Goal: Find specific page/section

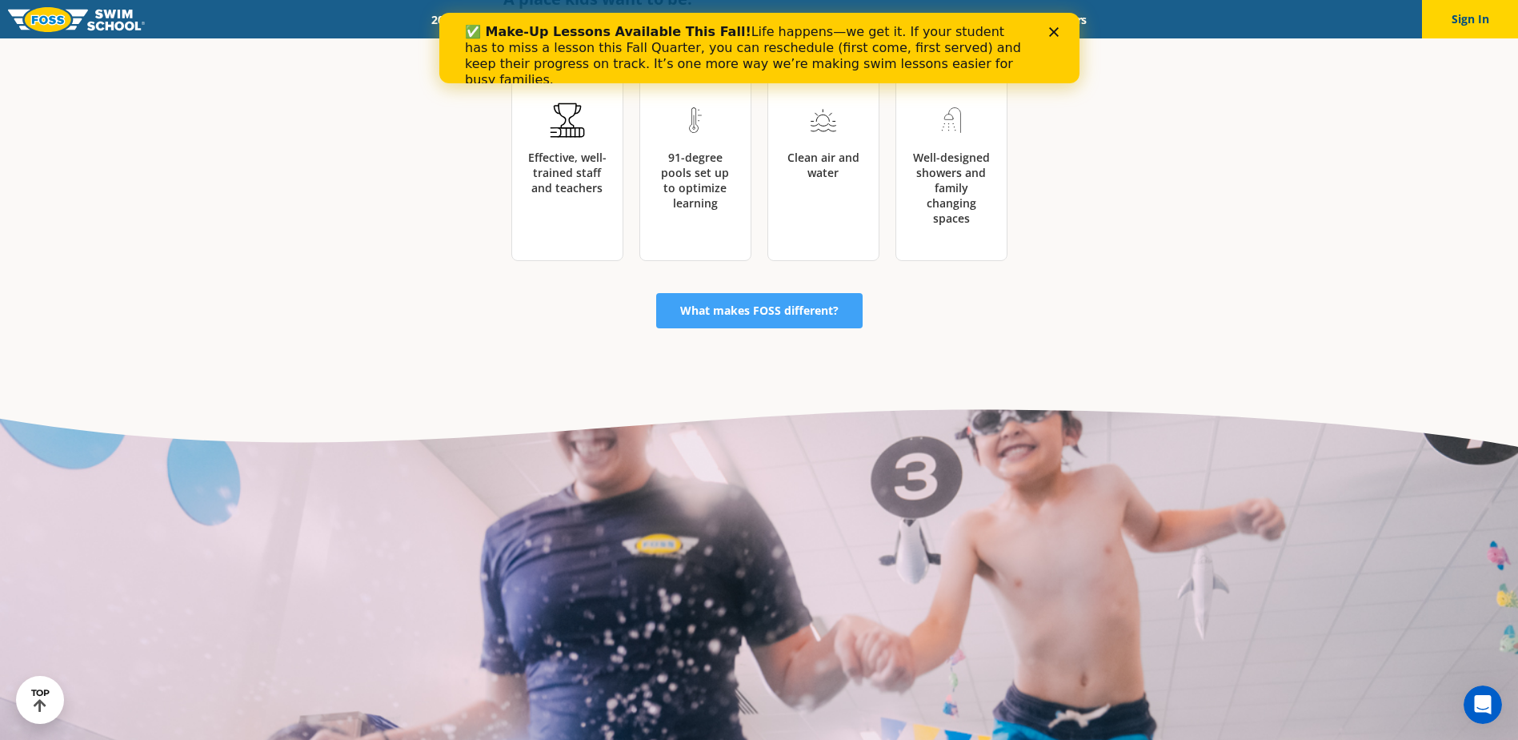
scroll to position [2682, 0]
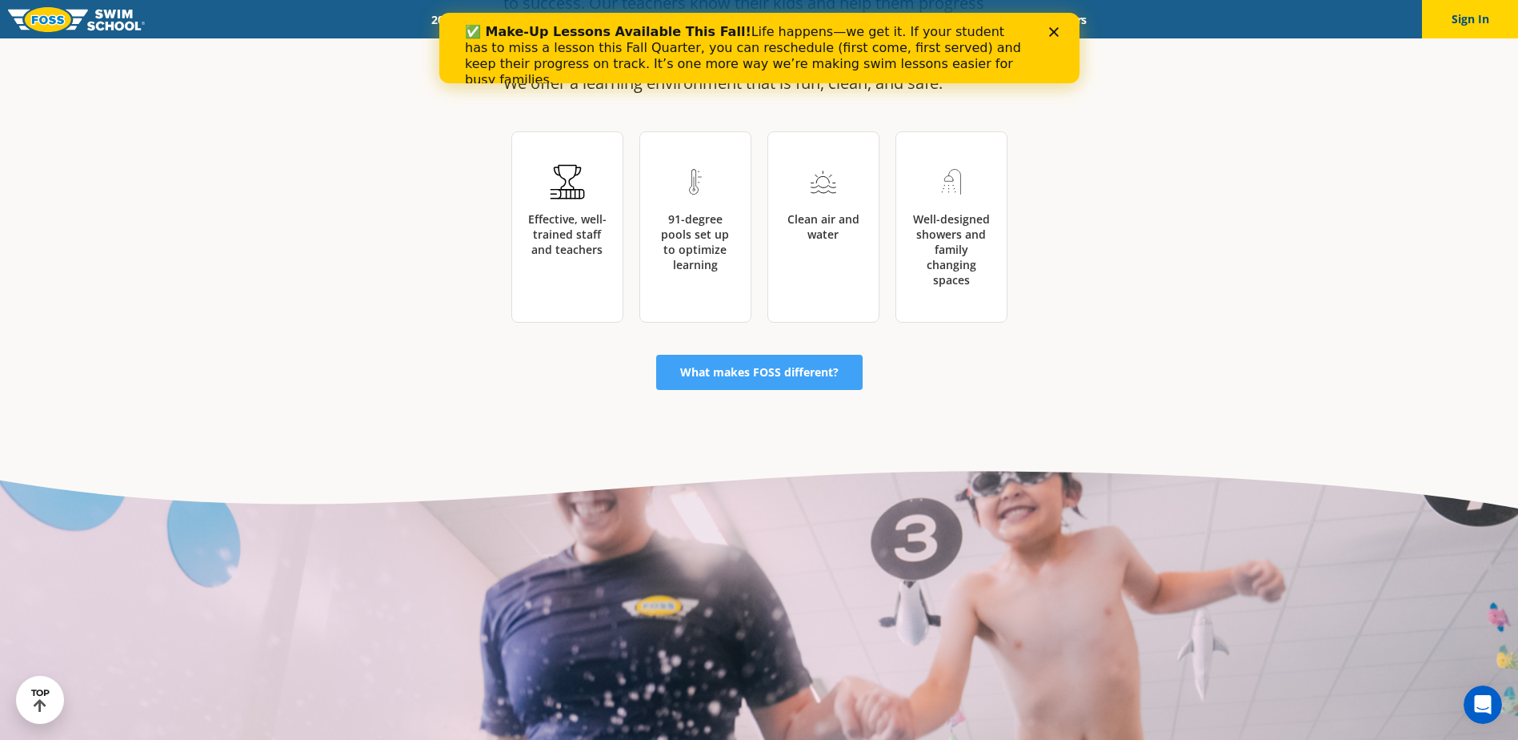
click at [1060, 31] on div "Close" at bounding box center [1057, 32] width 16 height 10
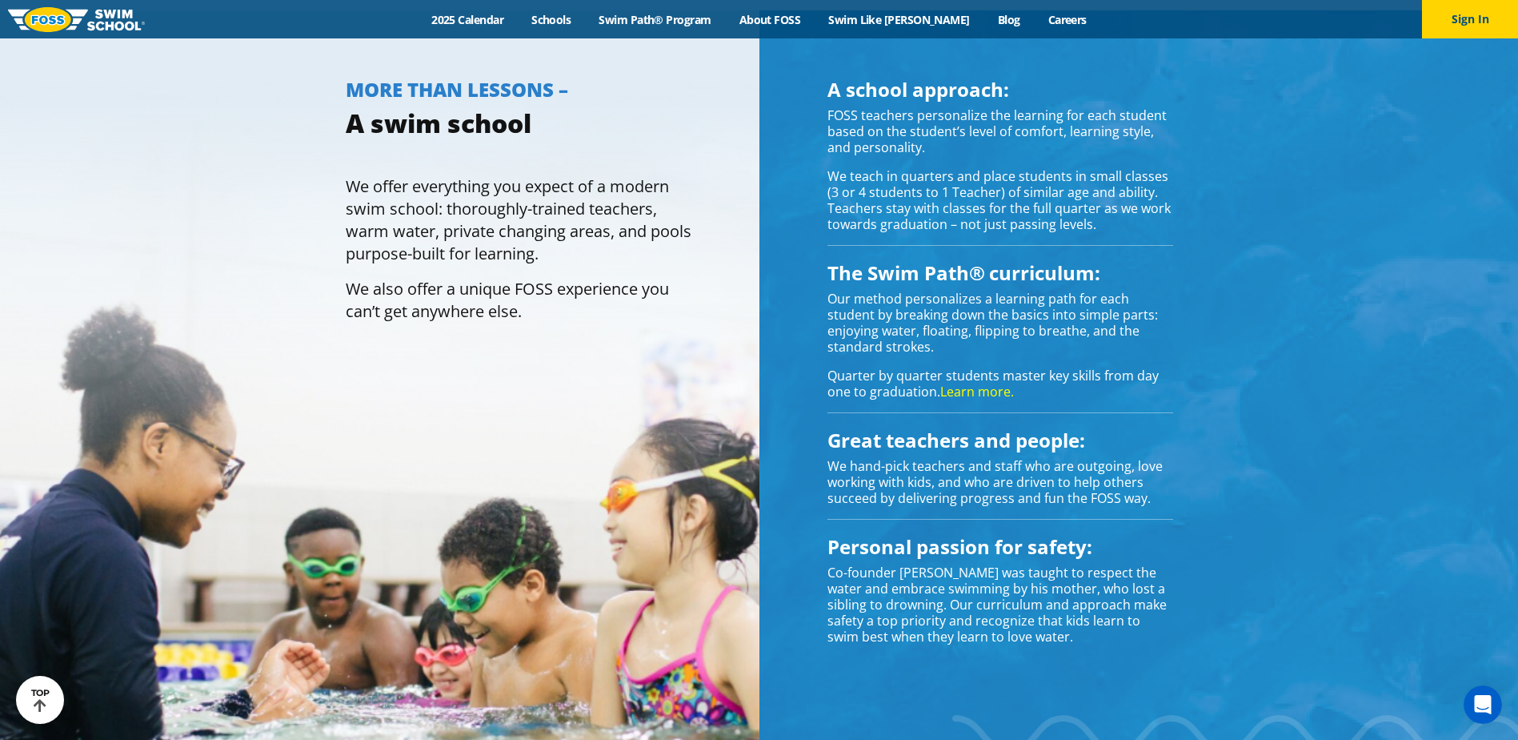
scroll to position [1322, 0]
click at [977, 389] on link "Learn more." at bounding box center [978, 391] width 74 height 18
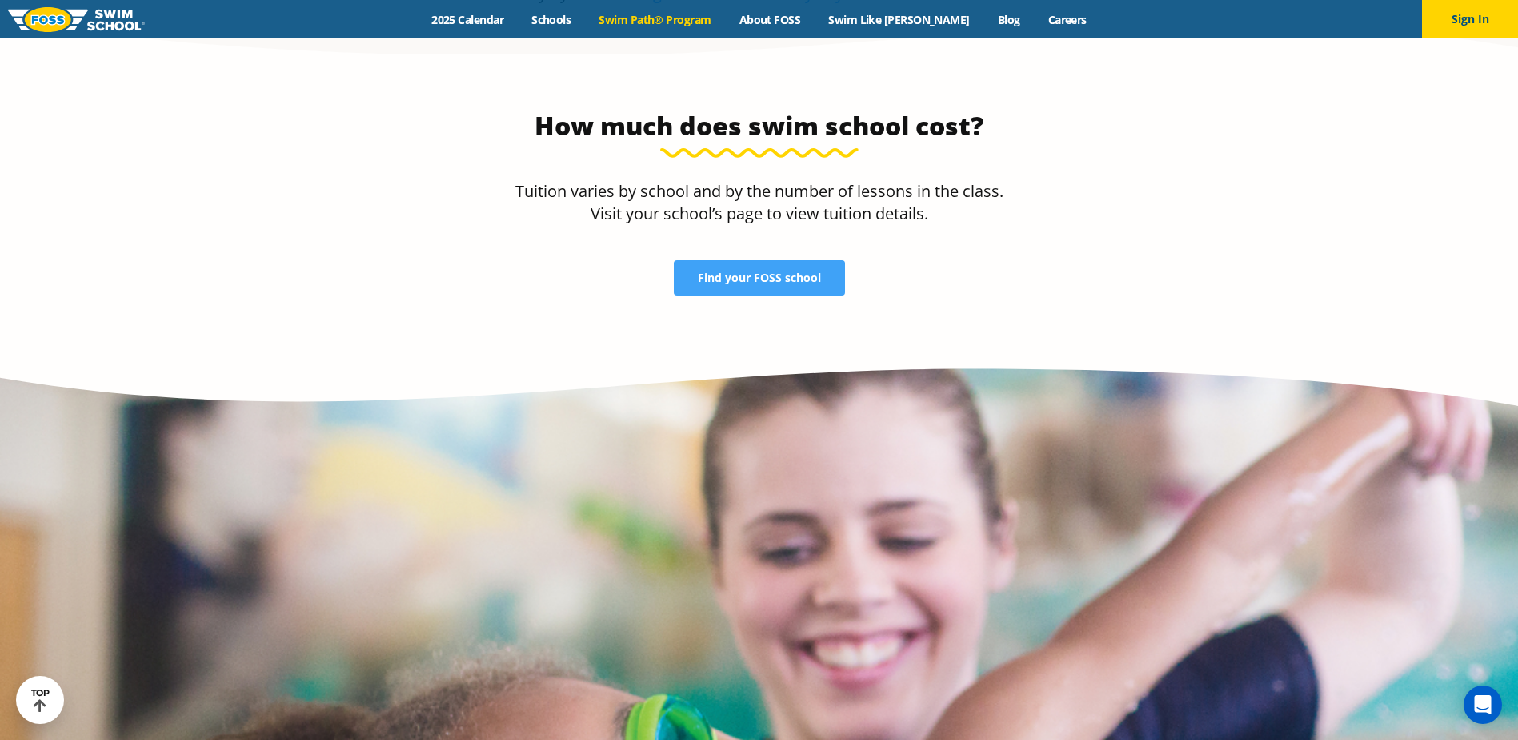
scroll to position [3522, 0]
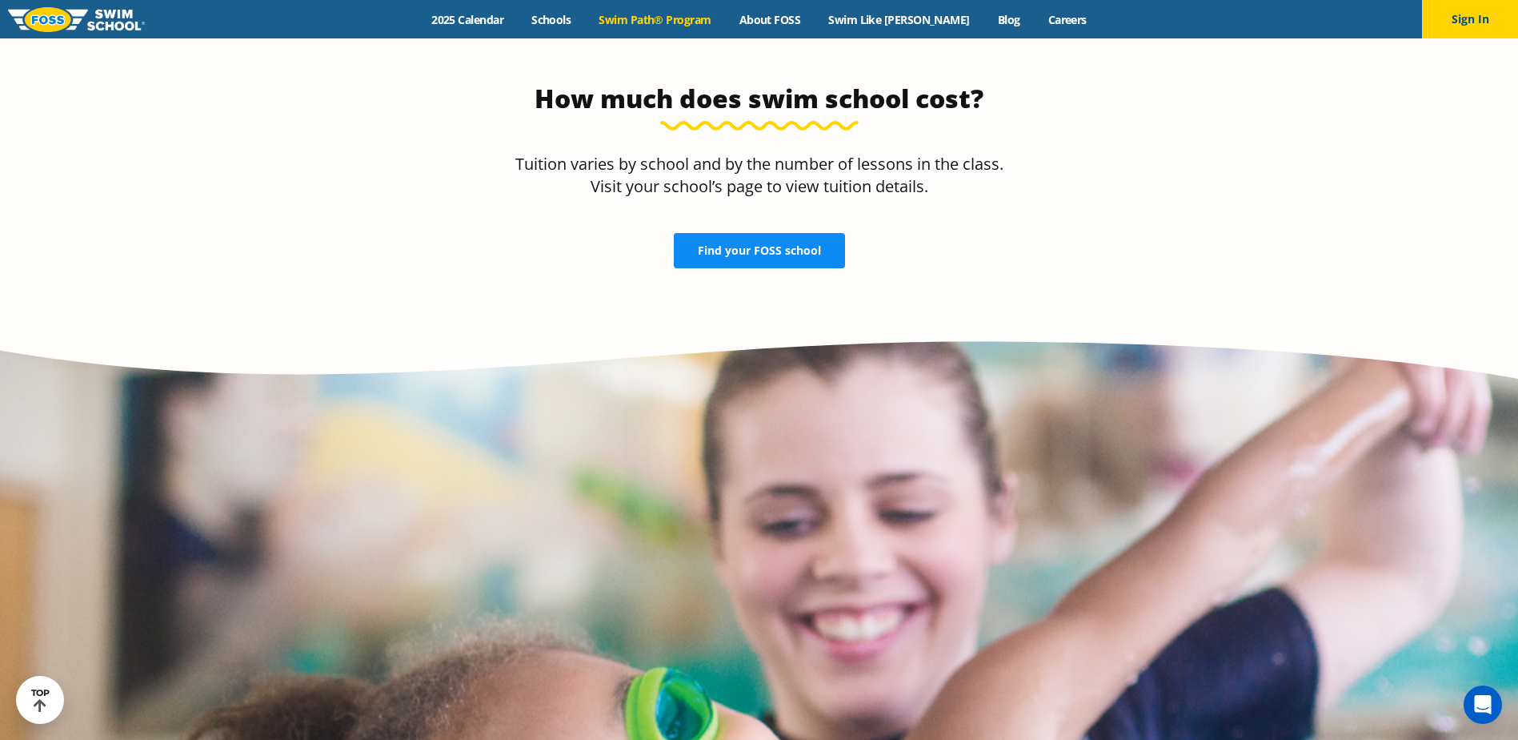
click at [810, 245] on span "Find your FOSS school" at bounding box center [759, 250] width 123 height 11
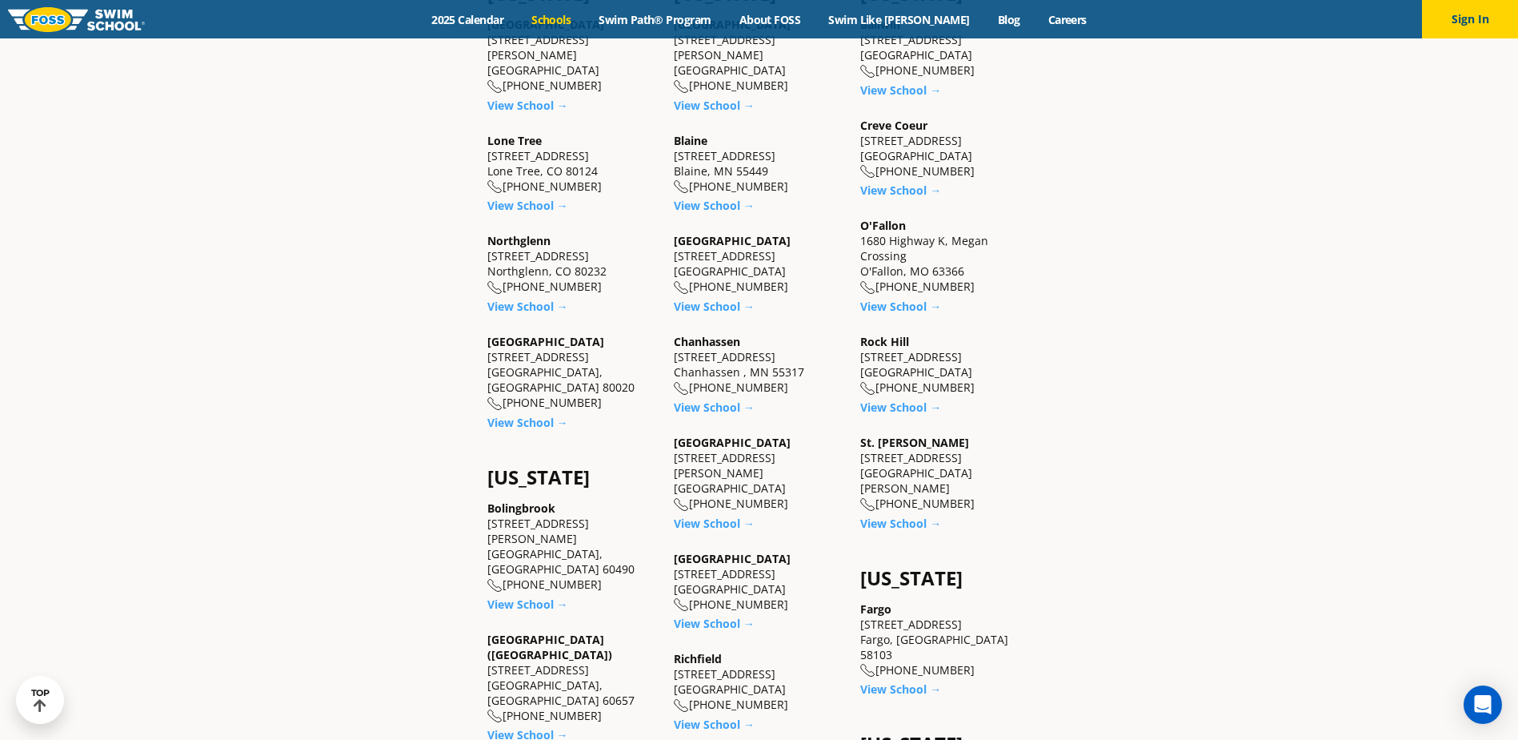
scroll to position [720, 0]
